Goal: Navigation & Orientation: Find specific page/section

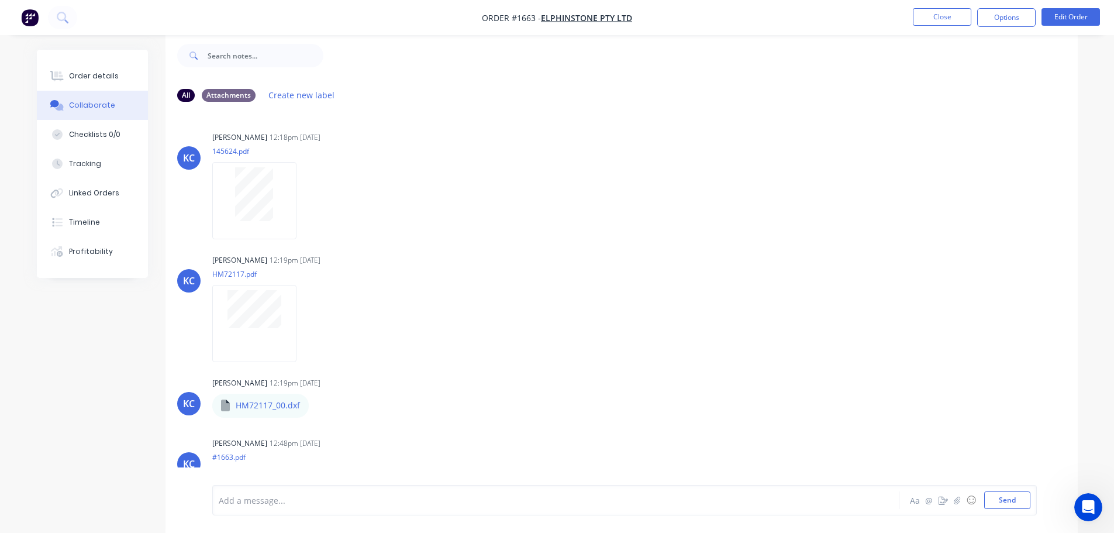
scroll to position [119, 0]
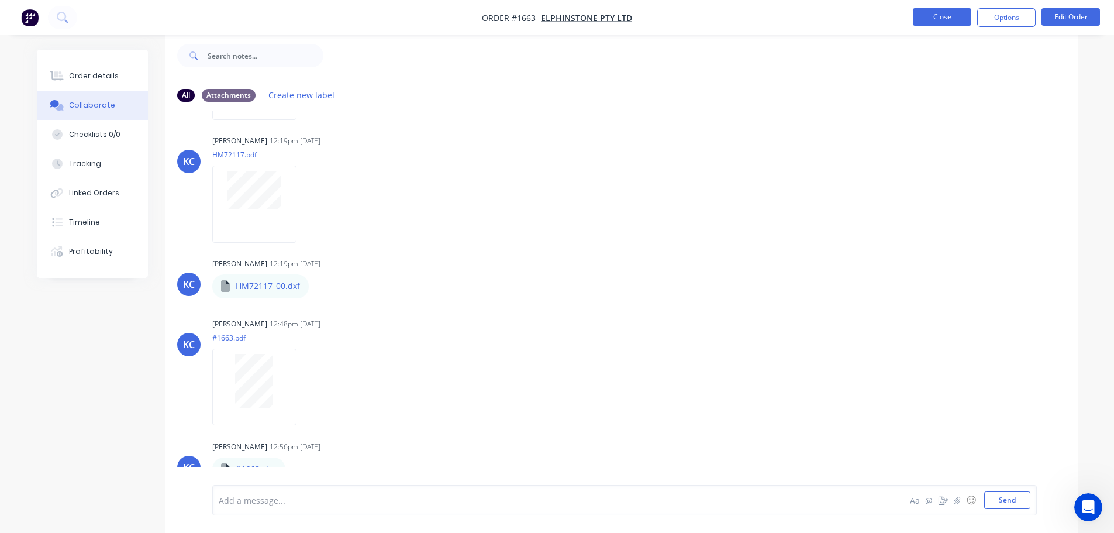
click at [955, 25] on button "Close" at bounding box center [942, 17] width 58 height 18
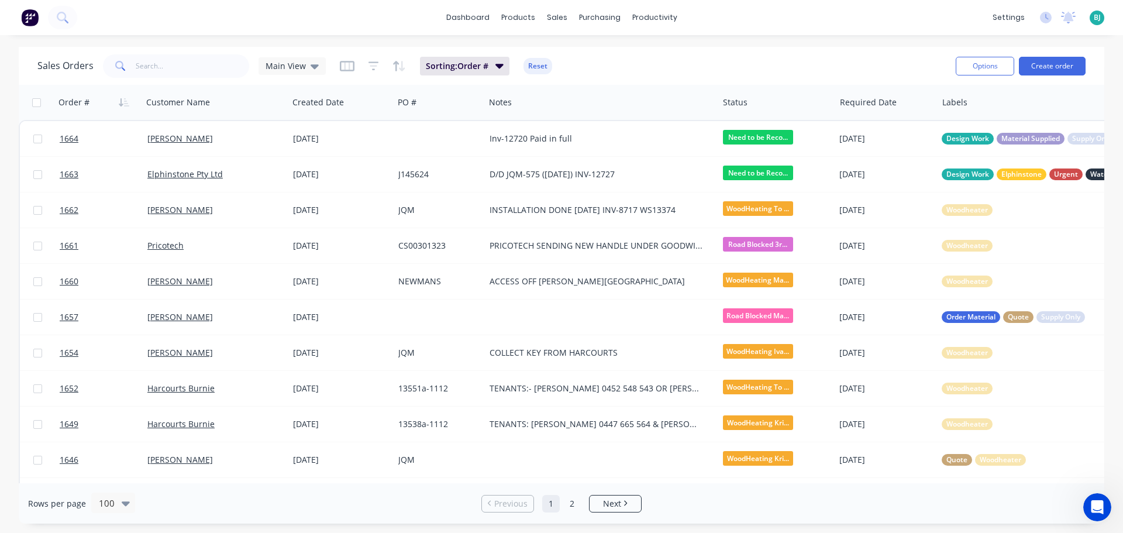
click at [870, 32] on div "dashboard products sales purchasing productivity dashboard products Product Cat…" at bounding box center [561, 17] width 1123 height 35
